Goal: Check status: Check status

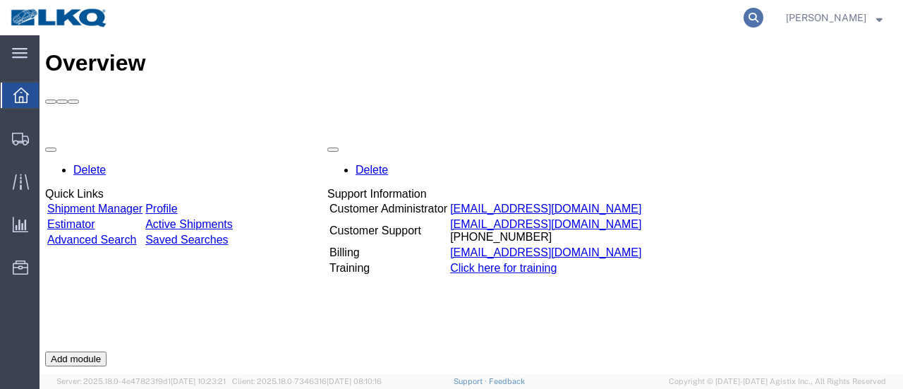
click at [763, 13] on icon at bounding box center [753, 18] width 20 height 20
click at [405, 19] on input "search" at bounding box center [529, 18] width 429 height 34
type input "56329158"
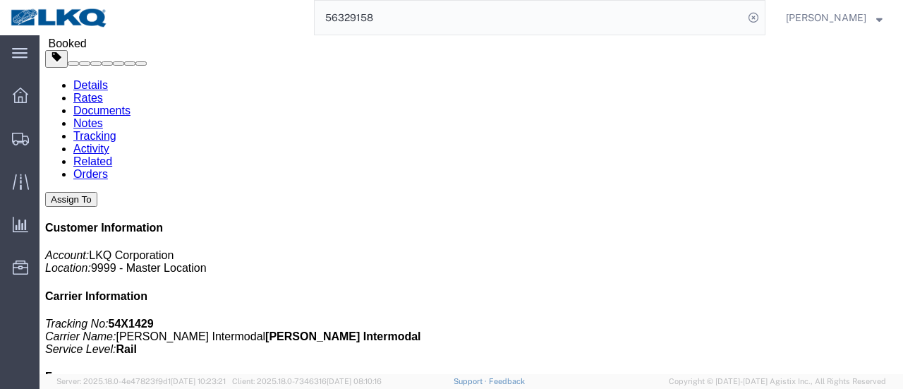
scroll to position [71, 0]
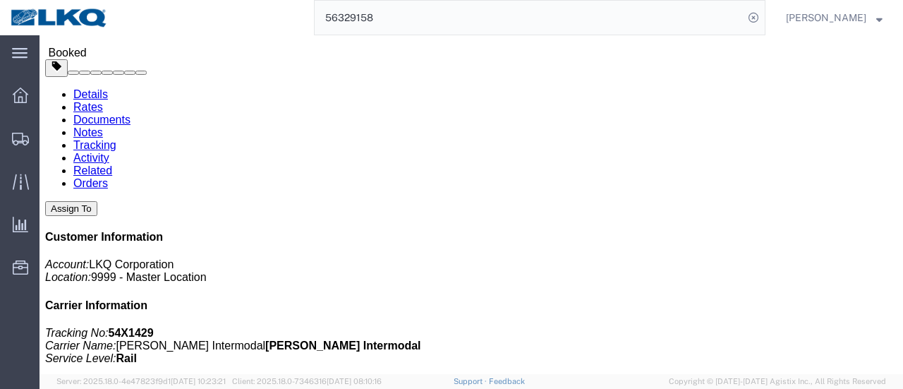
click link "Documents"
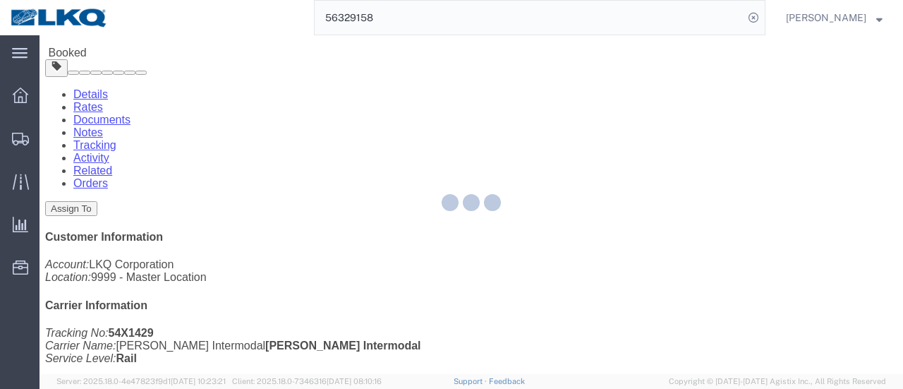
click div
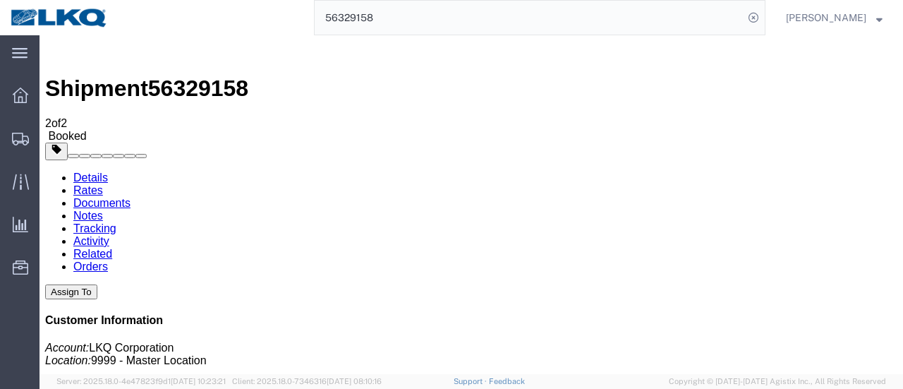
click at [0, 0] on span "Location Appointment" at bounding box center [0, 0] width 0 height 0
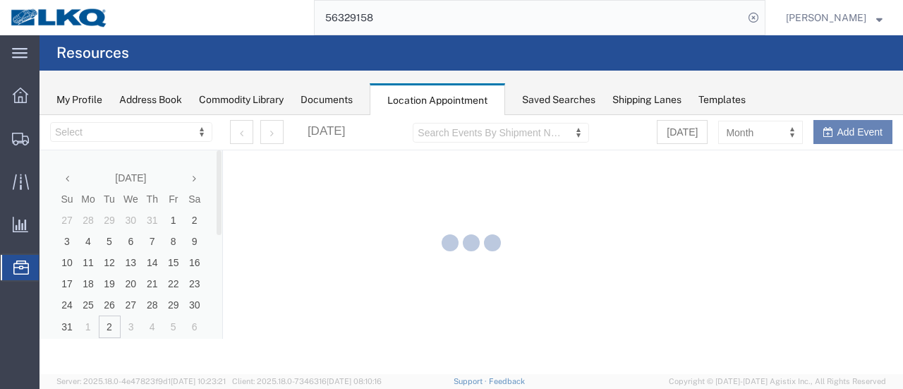
select select "28716"
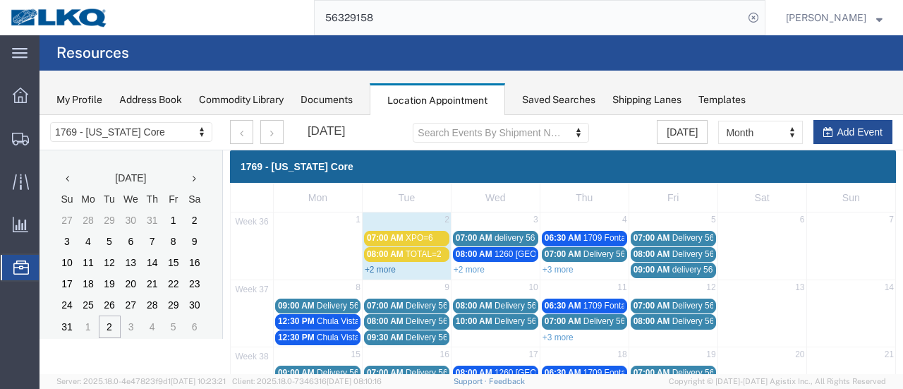
click at [377, 268] on link "+2 more" at bounding box center [380, 269] width 31 height 10
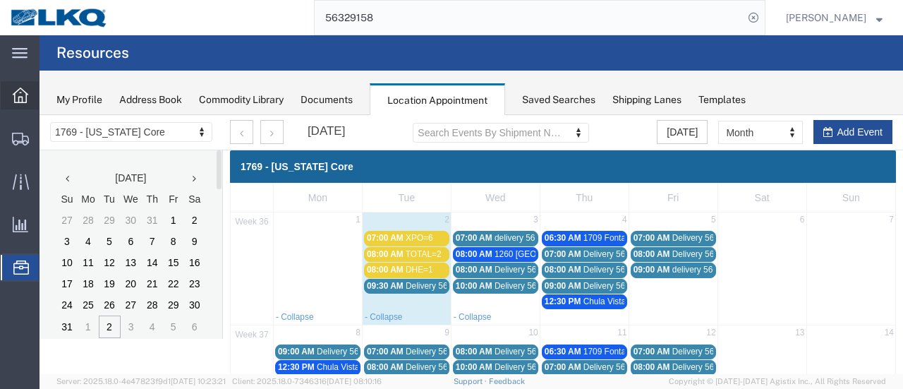
click at [8, 101] on div at bounding box center [20, 95] width 39 height 28
